Goal: Task Accomplishment & Management: Use online tool/utility

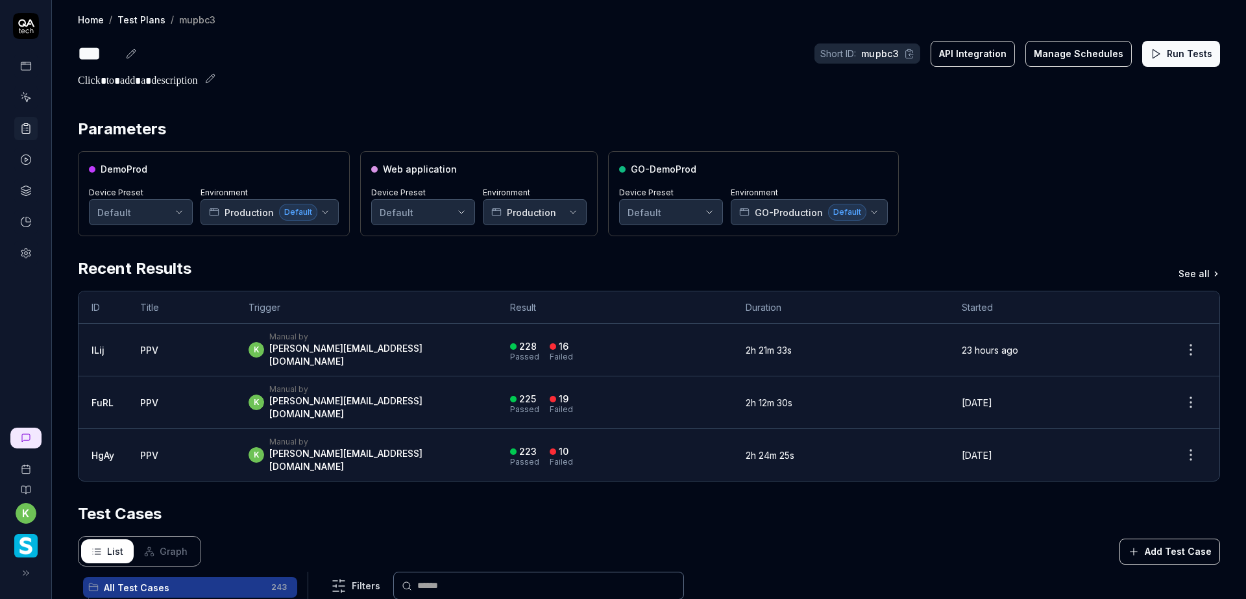
click at [1181, 51] on button "Run Tests" at bounding box center [1181, 54] width 78 height 26
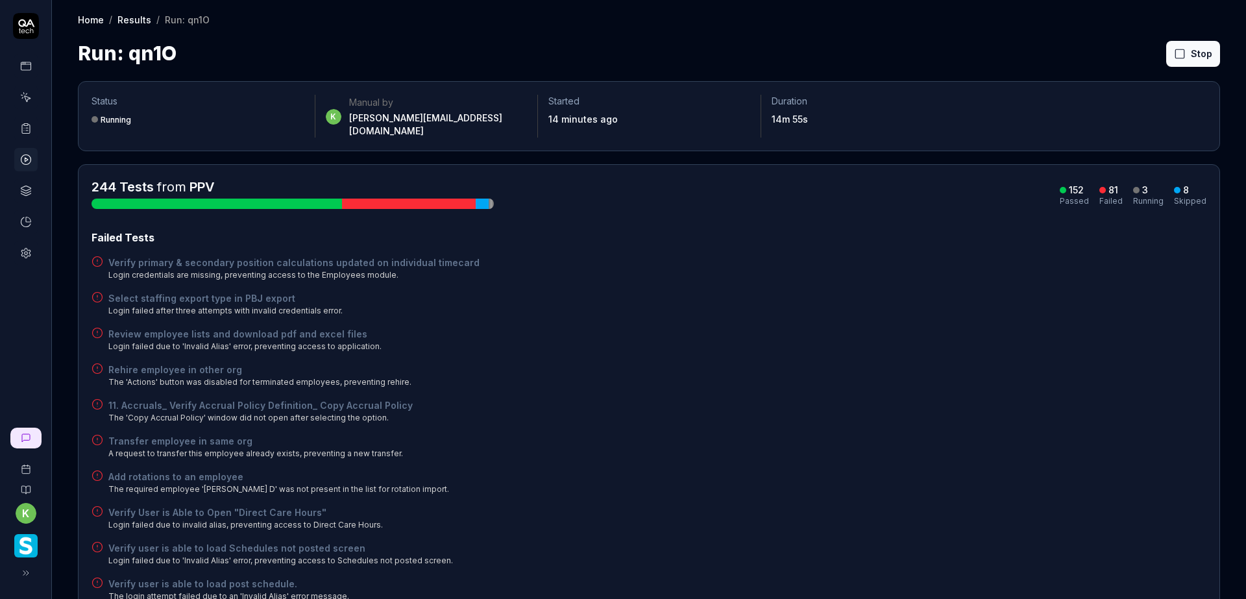
click at [988, 329] on div "Review employee lists and download pdf and excel files Login failed due to 'Inv…" at bounding box center [649, 339] width 1115 height 25
click at [965, 264] on div "Verify primary & secondary position calculations updated on individual timecard…" at bounding box center [649, 268] width 1115 height 25
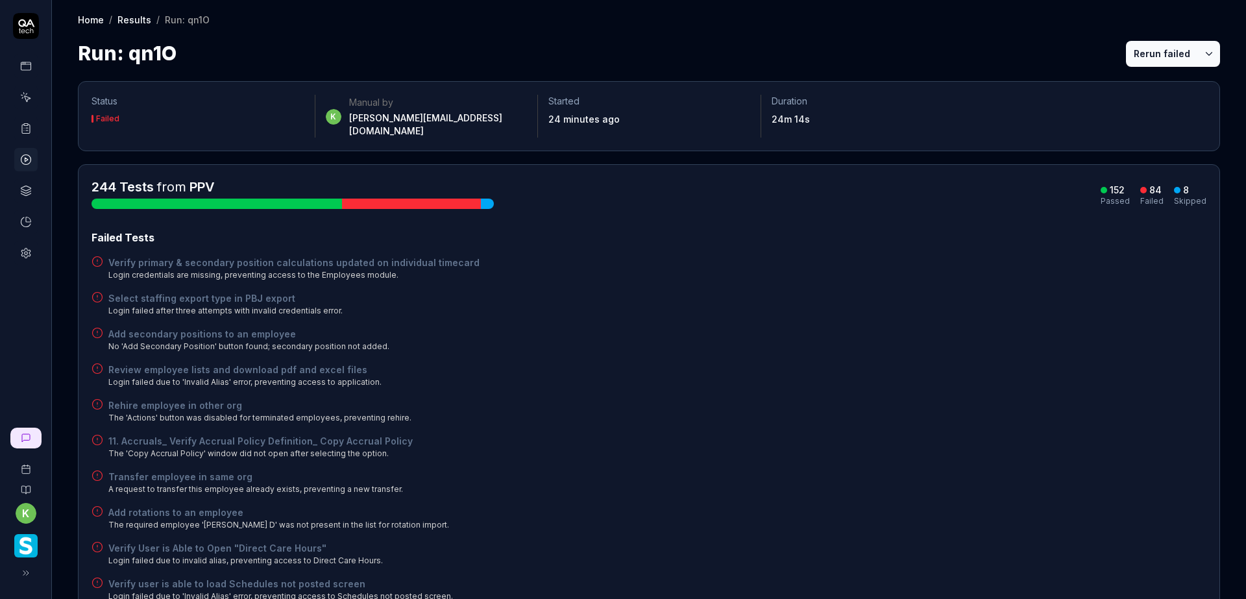
click at [1136, 49] on button "Rerun failed" at bounding box center [1162, 54] width 72 height 26
click at [994, 256] on div "Verify primary & secondary position calculations updated on individual timecard…" at bounding box center [649, 268] width 1115 height 25
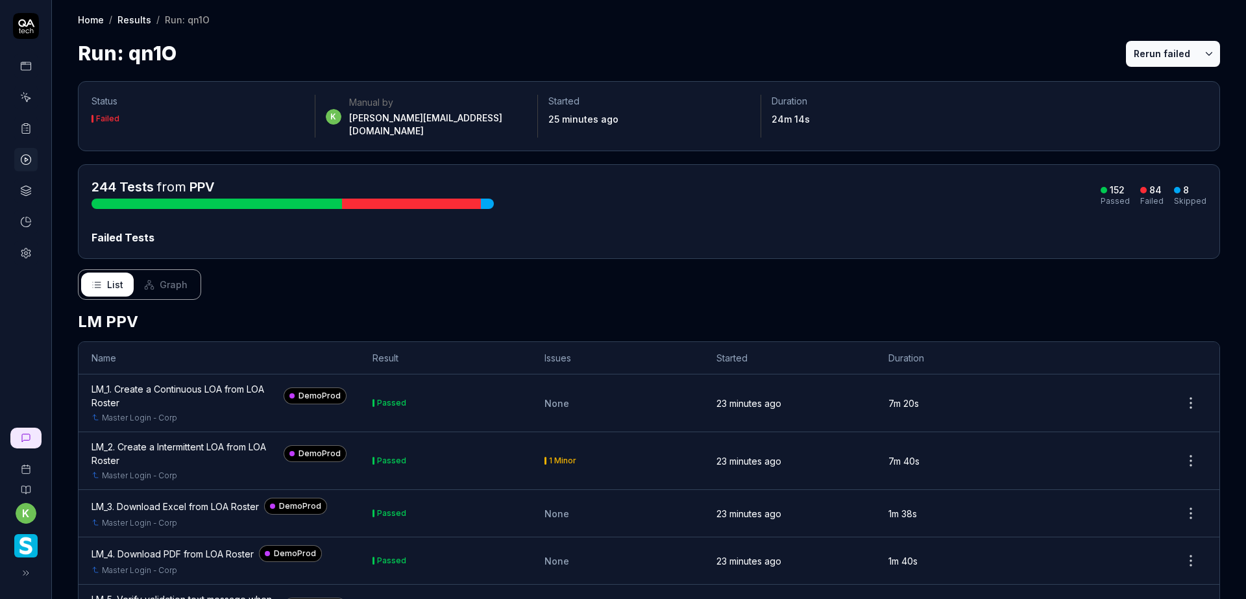
click at [799, 200] on div "244 Tests from PPV 152 Passed 84 Failed 8 Skipped Failed Tests" at bounding box center [649, 211] width 1115 height 67
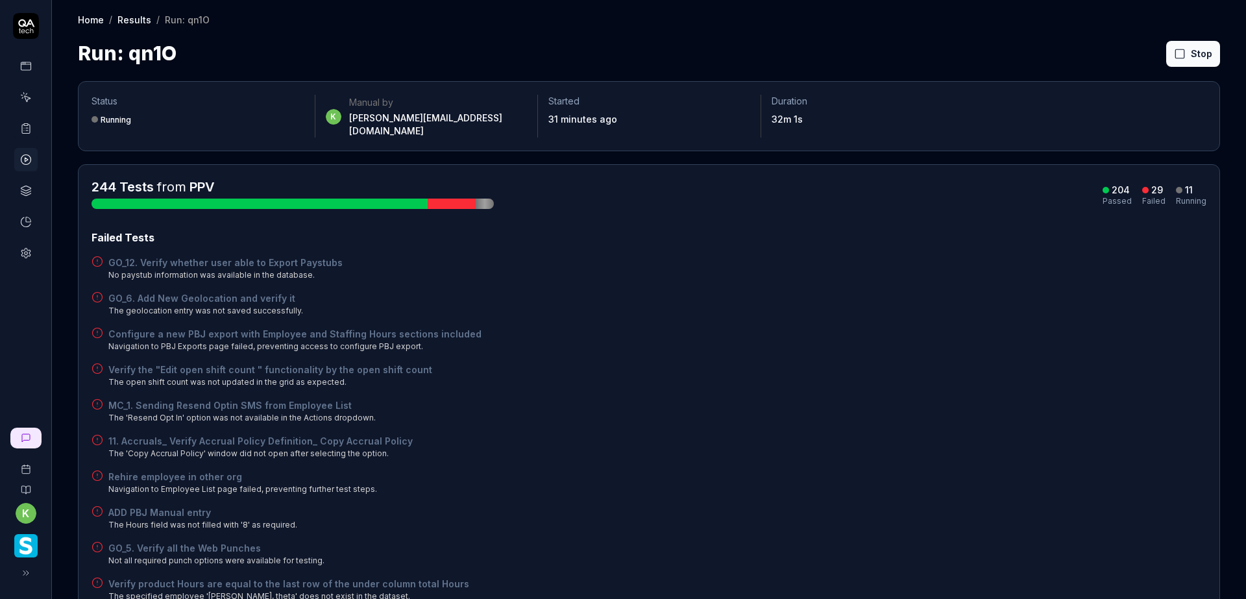
click at [944, 327] on div "Configure a new PBJ export with Employee and Staffing Hours sections included N…" at bounding box center [649, 339] width 1115 height 25
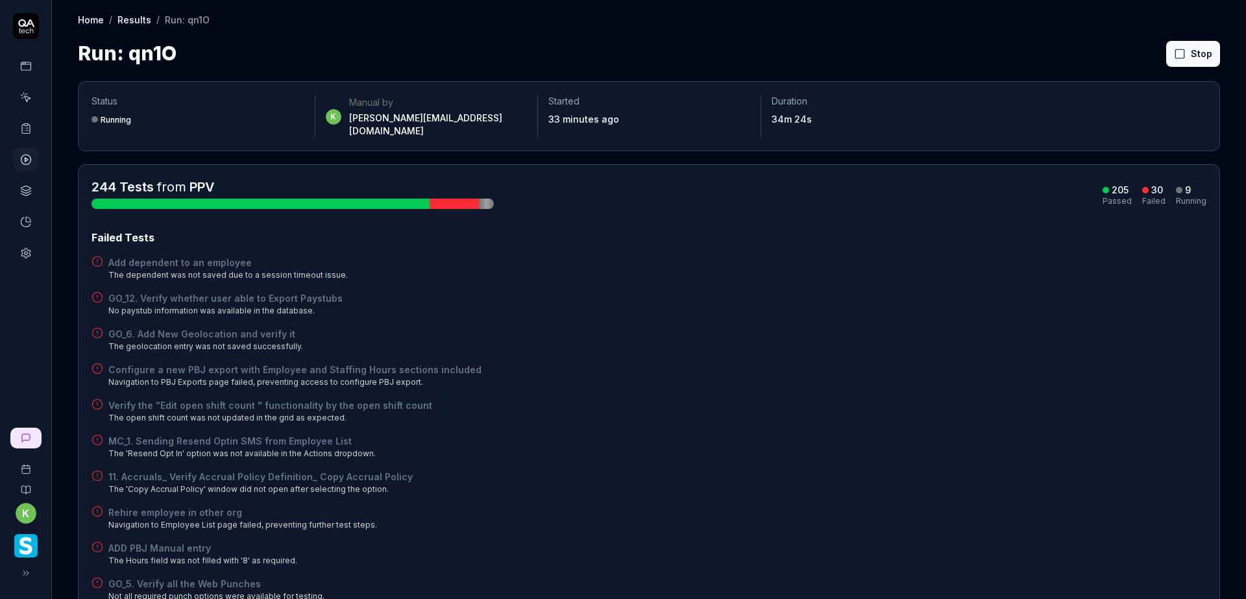
drag, startPoint x: 980, startPoint y: 278, endPoint x: 986, endPoint y: 276, distance: 7.0
drag, startPoint x: 923, startPoint y: 375, endPoint x: 944, endPoint y: 304, distance: 74.3
click at [925, 374] on div "Configure a new PBJ export with Employee and Staffing Hours sections included N…" at bounding box center [649, 375] width 1115 height 25
drag, startPoint x: 854, startPoint y: 258, endPoint x: 832, endPoint y: 240, distance: 28.6
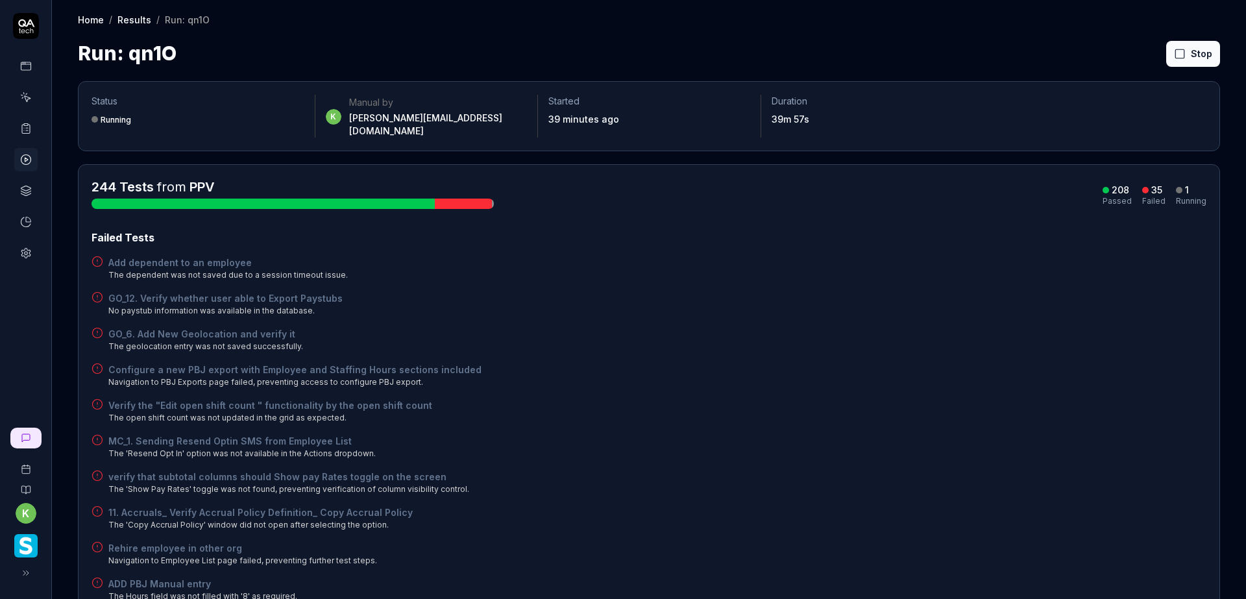
click at [854, 258] on div "Add dependent to an employee The dependent was not saved due to a session timeo…" at bounding box center [649, 268] width 1115 height 25
click at [691, 230] on div "Failed Tests" at bounding box center [649, 238] width 1115 height 16
click at [1150, 54] on button "Rerun failed" at bounding box center [1162, 54] width 72 height 26
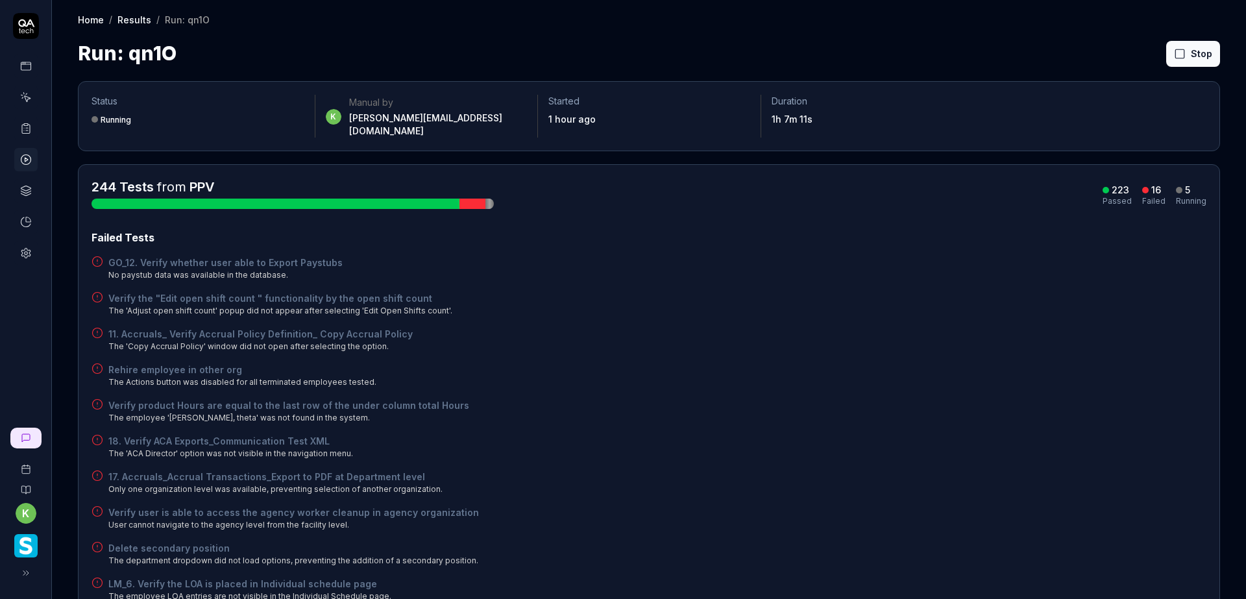
click at [688, 311] on div "Failed Tests GO_12. Verify whether user able to Export Paystubs No paystub data…" at bounding box center [649, 523] width 1115 height 587
drag, startPoint x: 979, startPoint y: 364, endPoint x: 989, endPoint y: 356, distance: 12.9
click at [986, 363] on div "Rehire employee in other org The Actions button was disabled for all terminated…" at bounding box center [649, 375] width 1115 height 25
click at [1007, 343] on div "Failed Tests GO_12. Verify whether user able to Export Paystubs No paystub data…" at bounding box center [649, 577] width 1115 height 694
click at [1049, 398] on div "Verify product Hours are equal to the last row of the under column total Hours …" at bounding box center [649, 410] width 1115 height 25
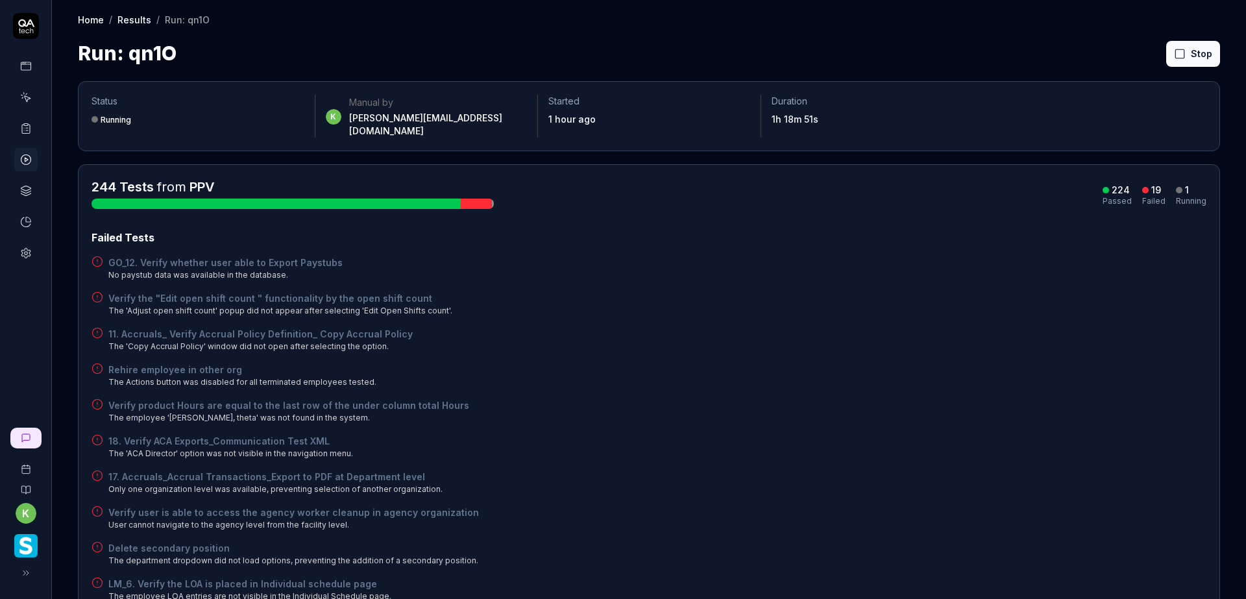
click at [707, 217] on div "244 Tests from PPV 224 Passed 19 Failed 1 Running Failed Tests GO_12. Verify wh…" at bounding box center [649, 551] width 1115 height 746
click at [1126, 58] on button "Rerun failed" at bounding box center [1162, 54] width 72 height 26
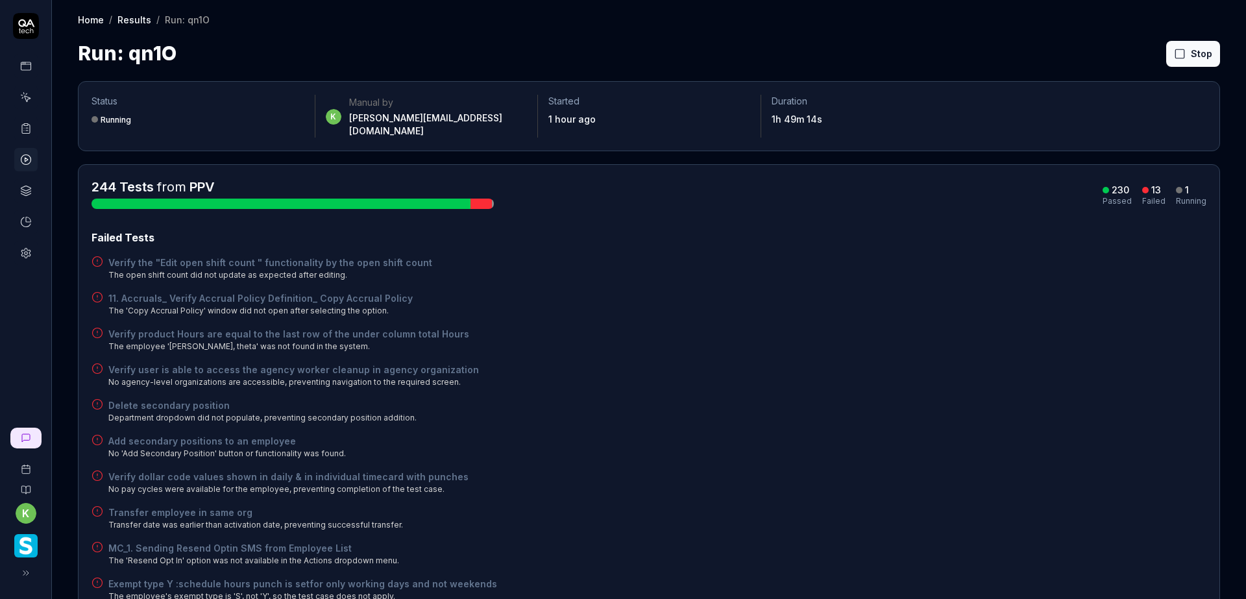
click at [984, 259] on div "Verify the "Edit open shift count " functionality by the open shift count The o…" at bounding box center [649, 268] width 1115 height 25
click at [914, 384] on div "Failed Tests Verify the "Edit open shift count " functionality by the open shif…" at bounding box center [649, 470] width 1115 height 480
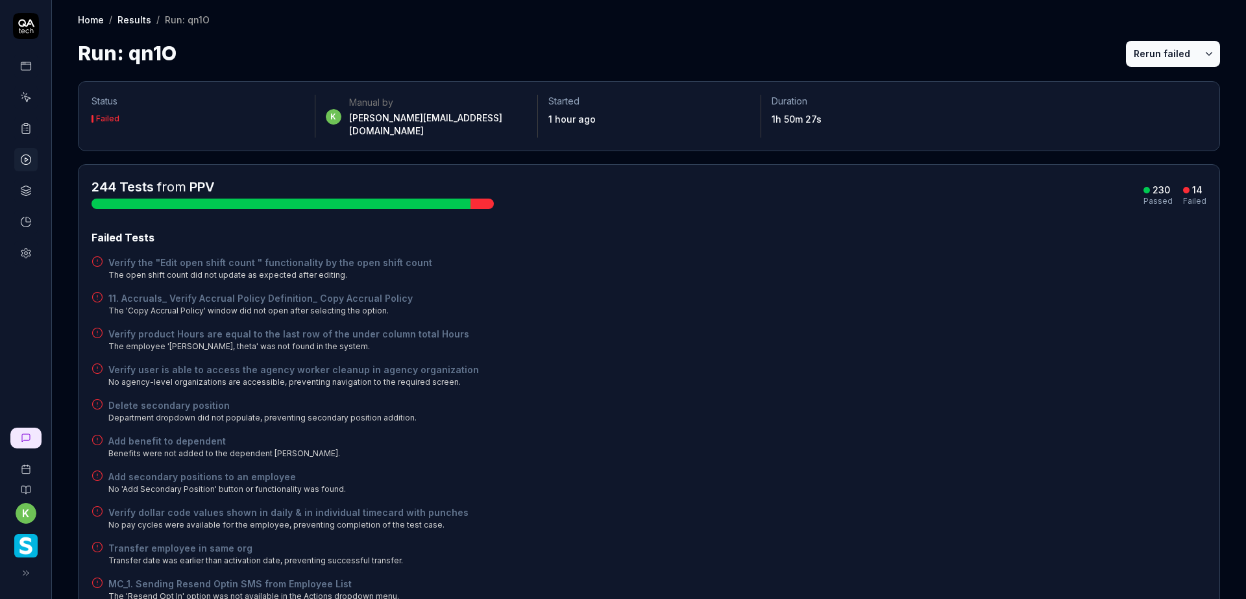
click at [1143, 58] on button "Rerun failed" at bounding box center [1162, 54] width 72 height 26
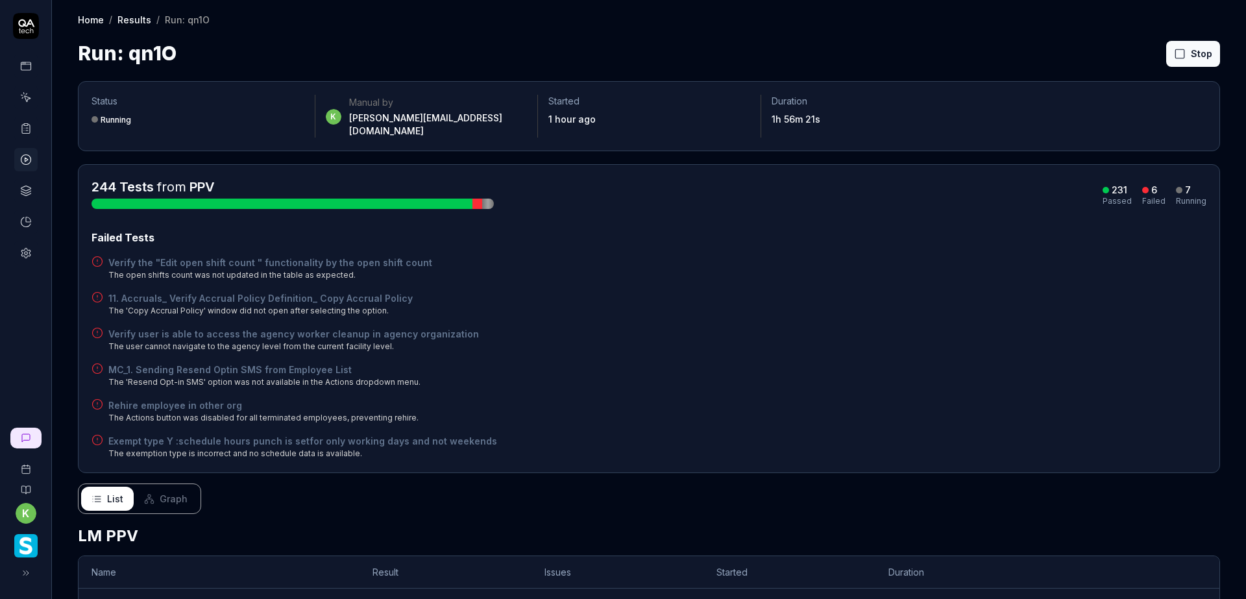
click at [1022, 411] on div "Rehire employee in other org The Actions button was disabled for all terminated…" at bounding box center [649, 410] width 1115 height 25
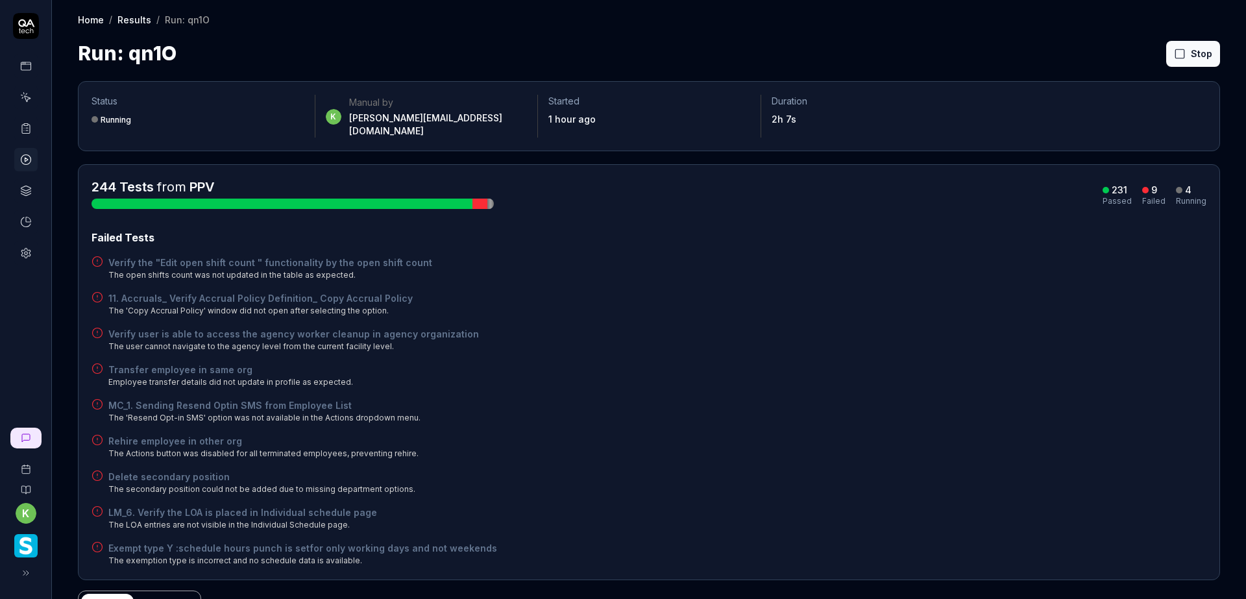
click at [812, 363] on div "Transfer employee in same org Employee transfer details did not update in profi…" at bounding box center [649, 375] width 1115 height 25
click at [857, 327] on div "Verify user is able to access the agency worker cleanup in agency organization …" at bounding box center [649, 339] width 1115 height 25
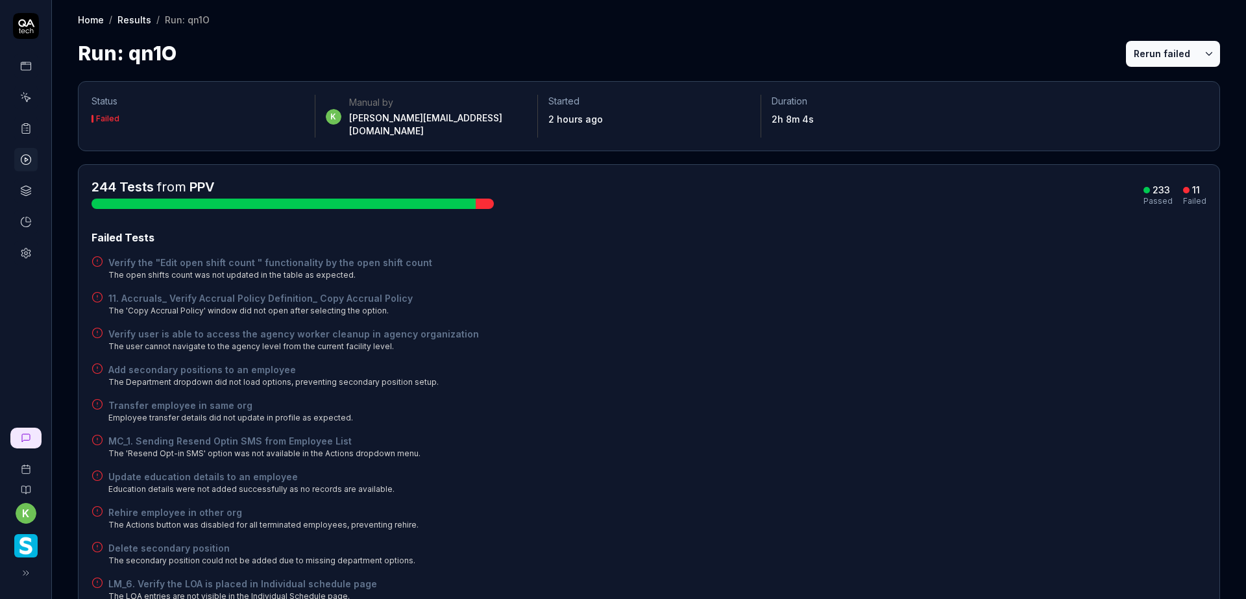
click at [966, 437] on div "MC_1. Sending Resend Optin SMS from Employee List The 'Resend Opt-in SMS' optio…" at bounding box center [649, 446] width 1115 height 25
click at [1164, 55] on button "Rerun failed" at bounding box center [1162, 54] width 72 height 26
click at [966, 230] on div "Failed Tests" at bounding box center [649, 238] width 1115 height 16
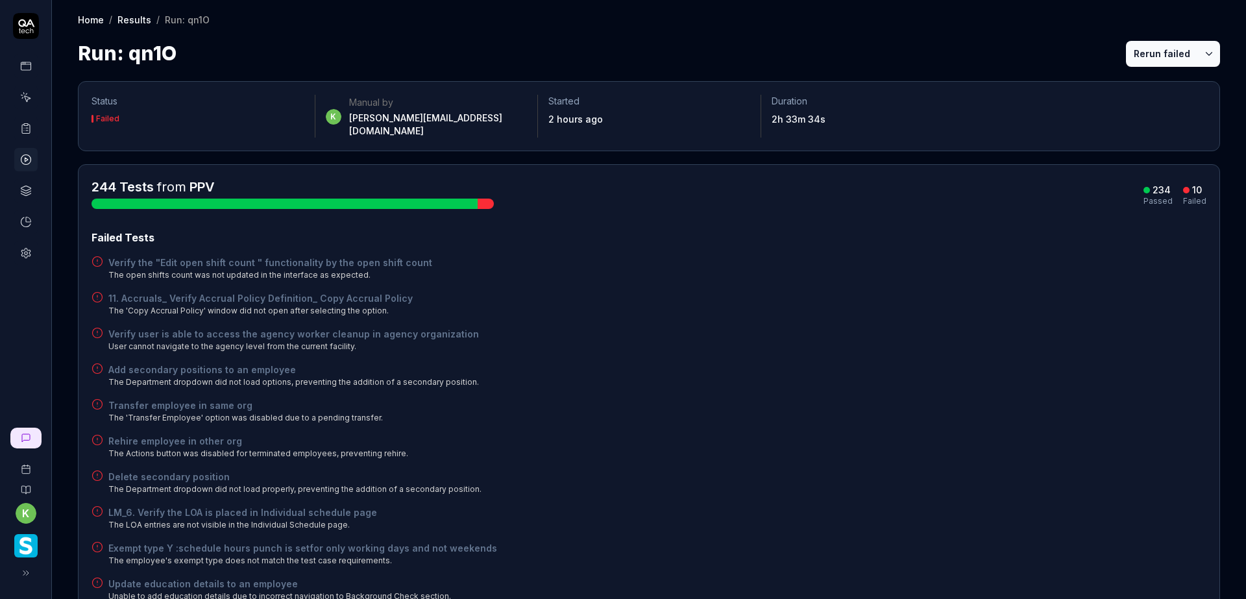
click at [813, 415] on div "Failed Tests Verify the "Edit open shift count " functionality by the open shif…" at bounding box center [649, 416] width 1115 height 372
